Goal: Information Seeking & Learning: Learn about a topic

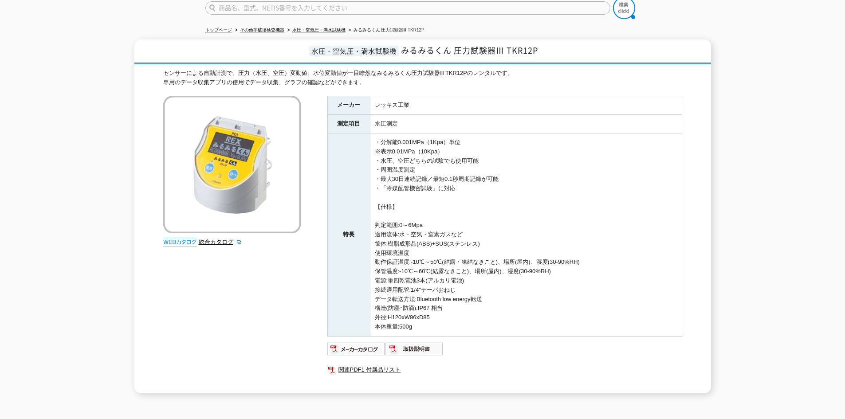
scroll to position [137, 0]
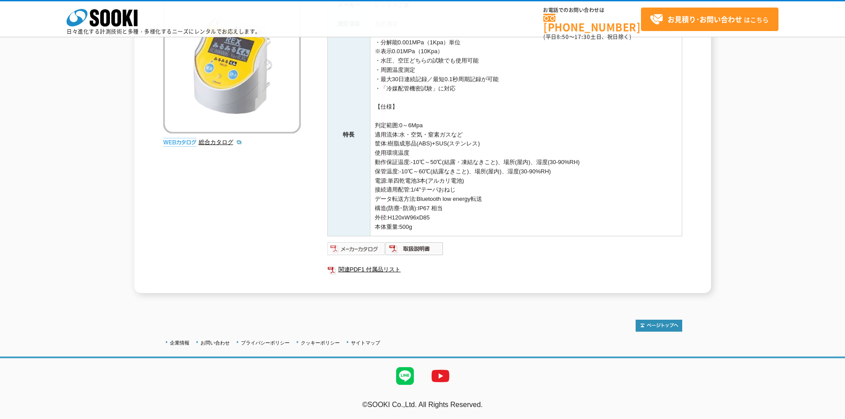
click at [367, 246] on img at bounding box center [356, 249] width 58 height 14
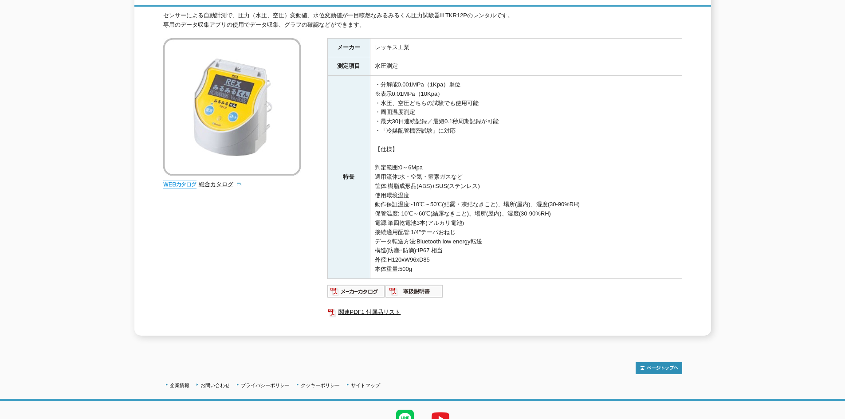
scroll to position [137, 0]
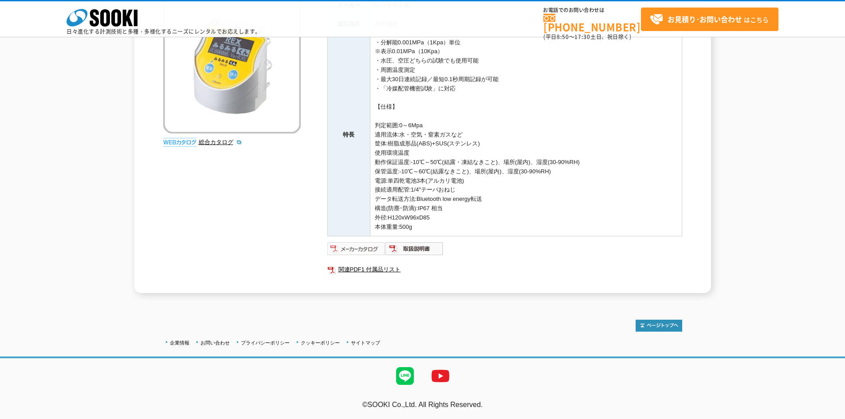
click at [347, 247] on img at bounding box center [356, 249] width 58 height 14
click at [436, 252] on img at bounding box center [414, 249] width 58 height 14
click at [214, 141] on link "総合カタログ" at bounding box center [220, 142] width 43 height 7
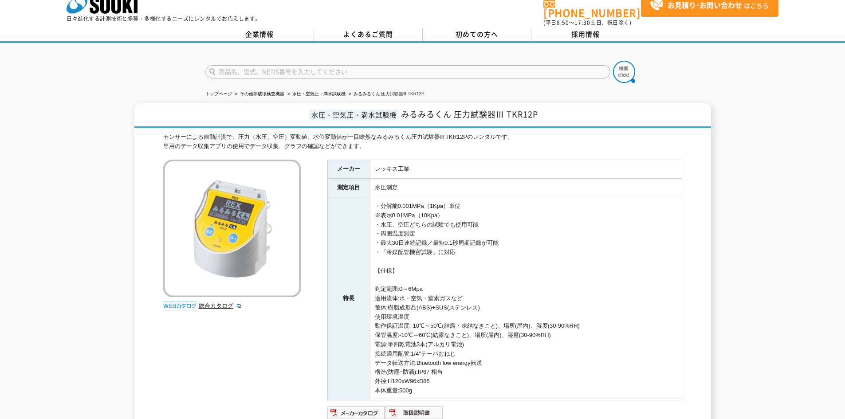
scroll to position [0, 0]
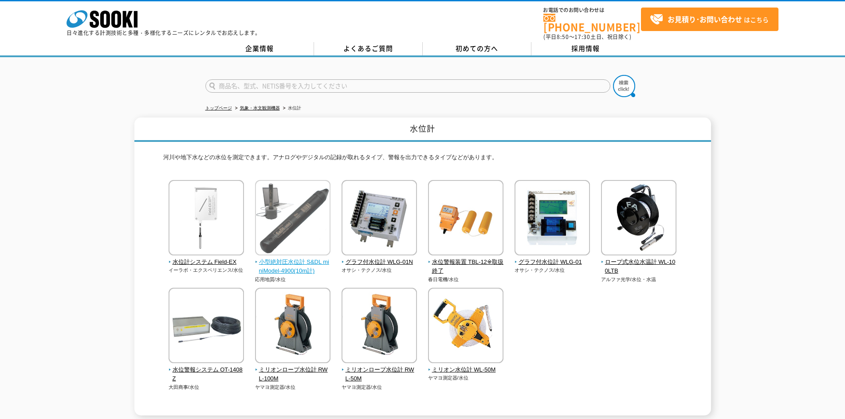
click at [285, 258] on span "小型絶対圧水位計 S&DL miniModel-4900(10m計)" at bounding box center [293, 267] width 76 height 19
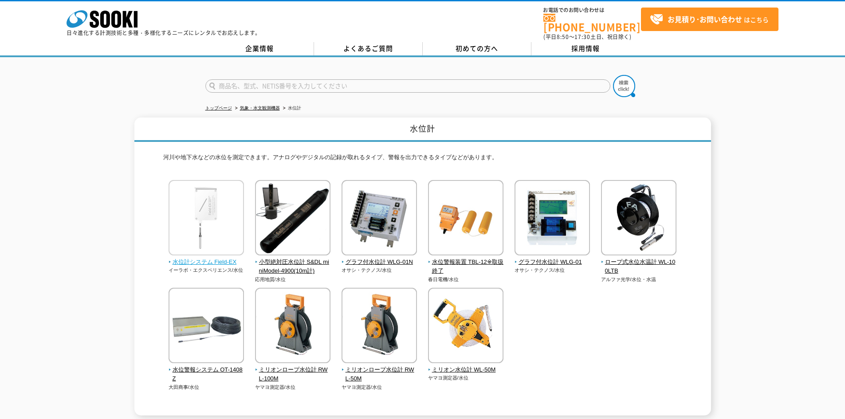
click at [195, 208] on img at bounding box center [206, 219] width 75 height 78
click at [275, 365] on span "ミリオンロープ水位計 RWL-100M" at bounding box center [293, 374] width 76 height 19
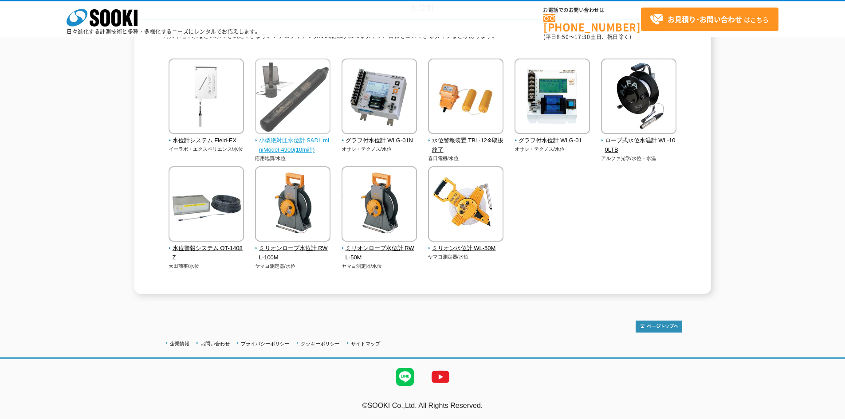
scroll to position [82, 0]
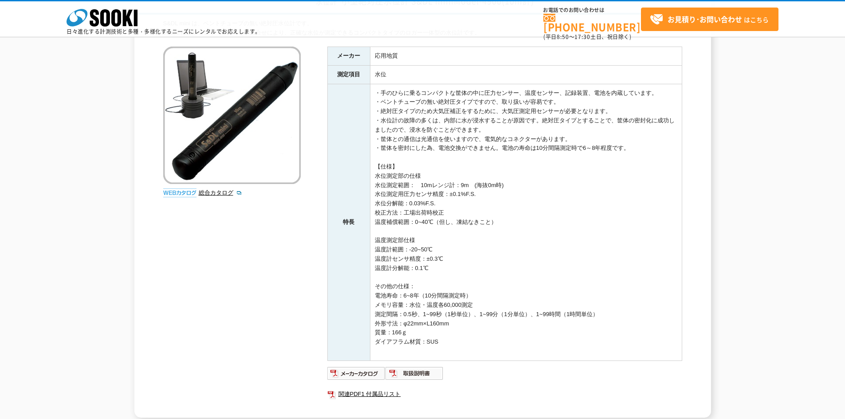
scroll to position [89, 0]
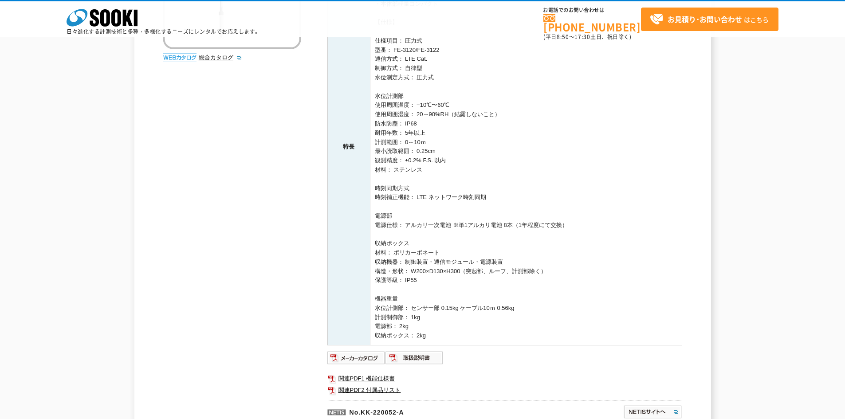
scroll to position [266, 0]
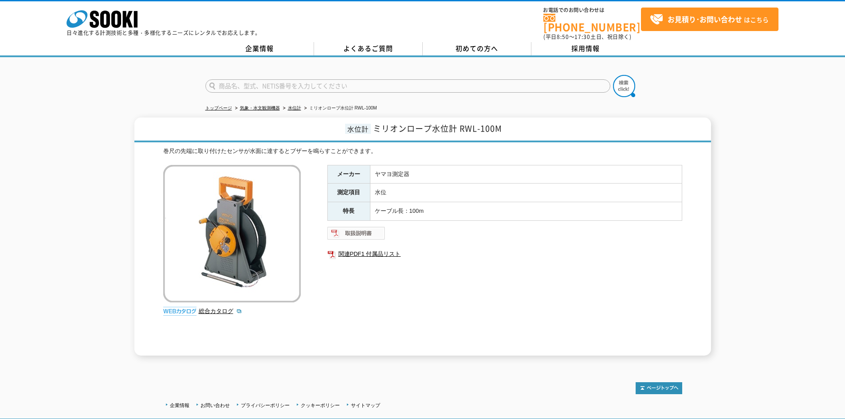
click at [351, 229] on img at bounding box center [356, 233] width 58 height 14
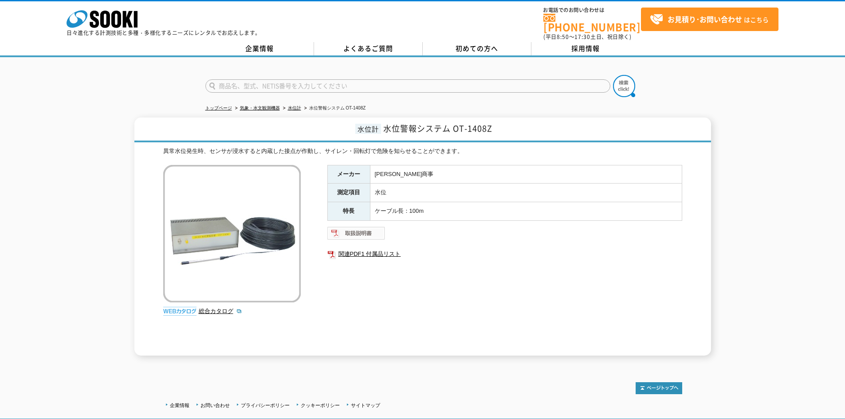
click at [341, 231] on img at bounding box center [356, 233] width 58 height 14
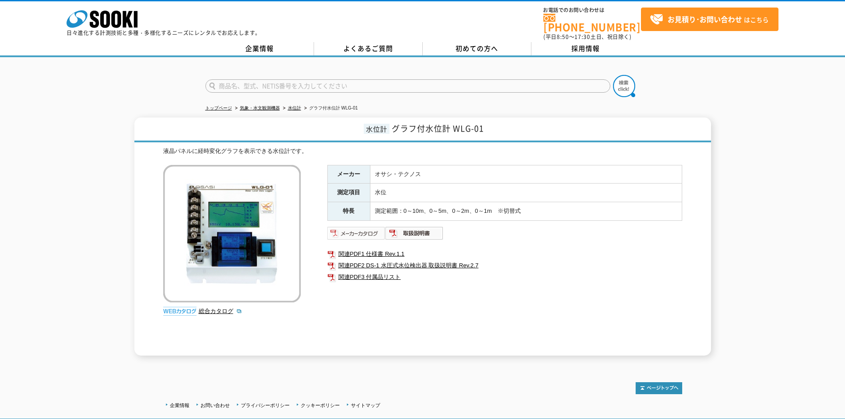
click at [354, 226] on img at bounding box center [356, 233] width 58 height 14
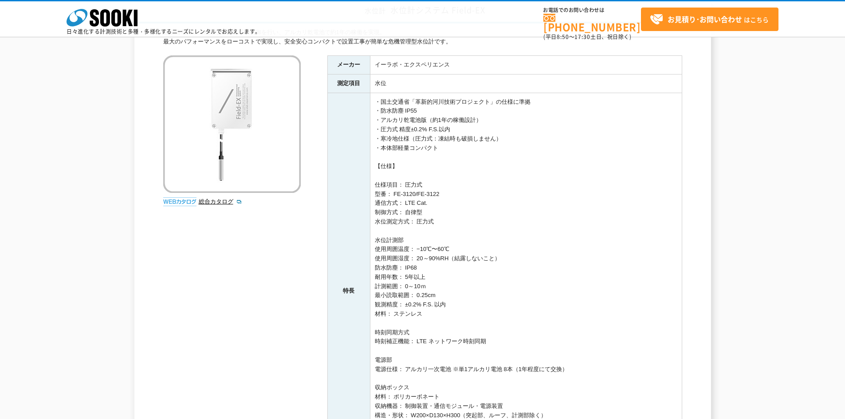
scroll to position [89, 0]
